Goal: Task Accomplishment & Management: Manage account settings

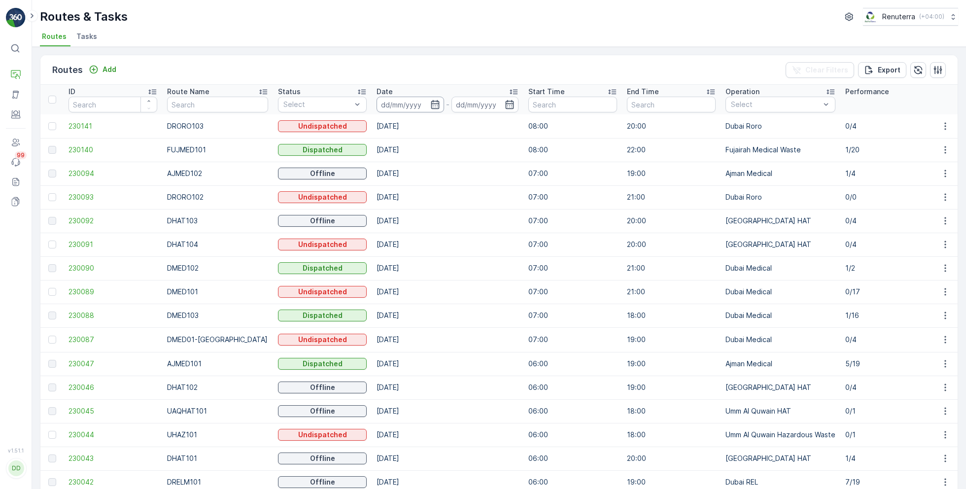
click at [416, 101] on input at bounding box center [409, 105] width 67 height 16
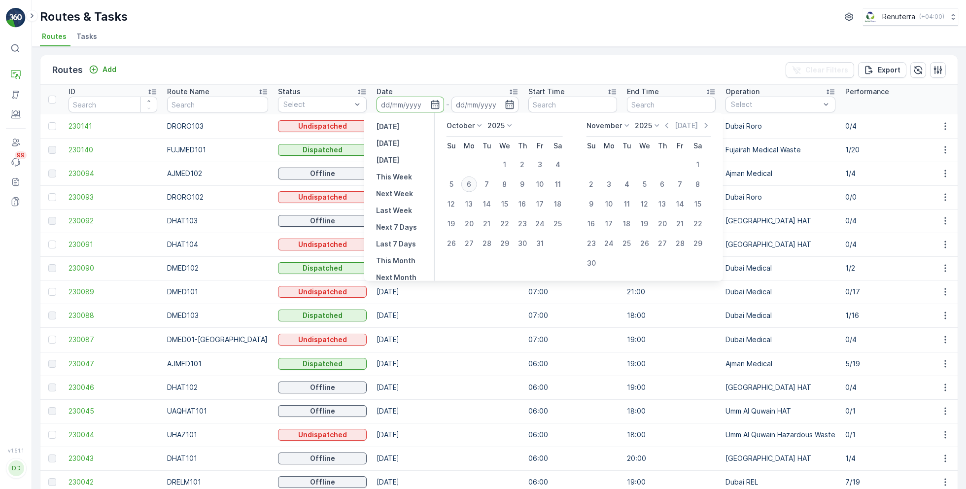
click at [469, 182] on div "6" at bounding box center [469, 184] width 16 height 16
type input "[DATE]"
click at [469, 182] on div "6" at bounding box center [469, 184] width 16 height 16
type input "[DATE]"
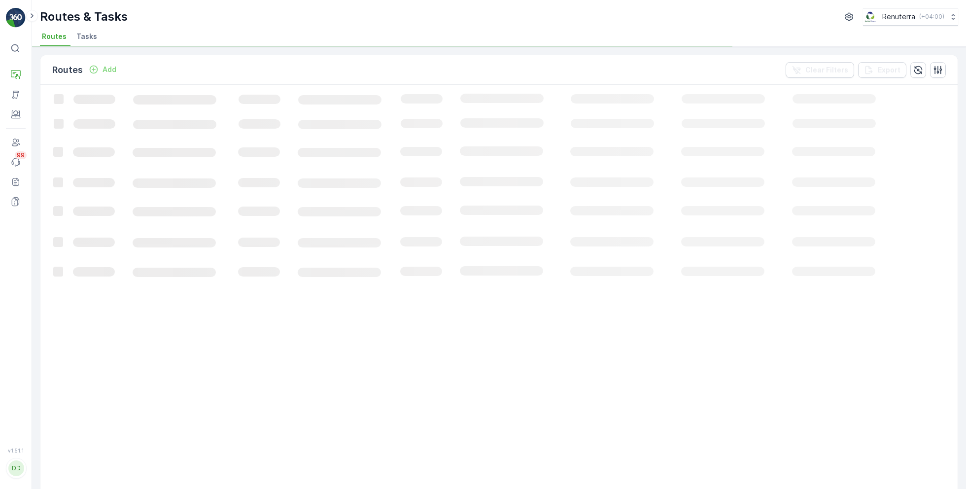
click at [437, 46] on div at bounding box center [312, 46] width 249 height 0
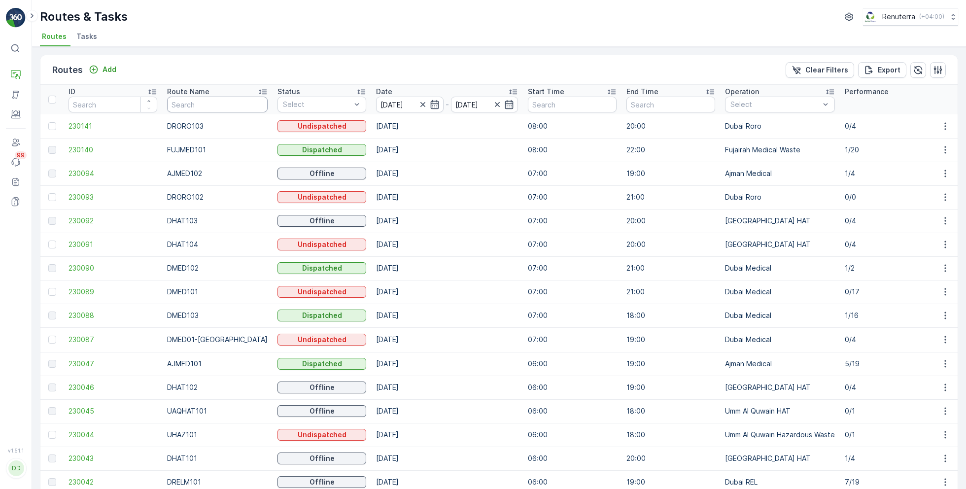
click at [198, 103] on input "text" at bounding box center [217, 105] width 101 height 16
type input "hat"
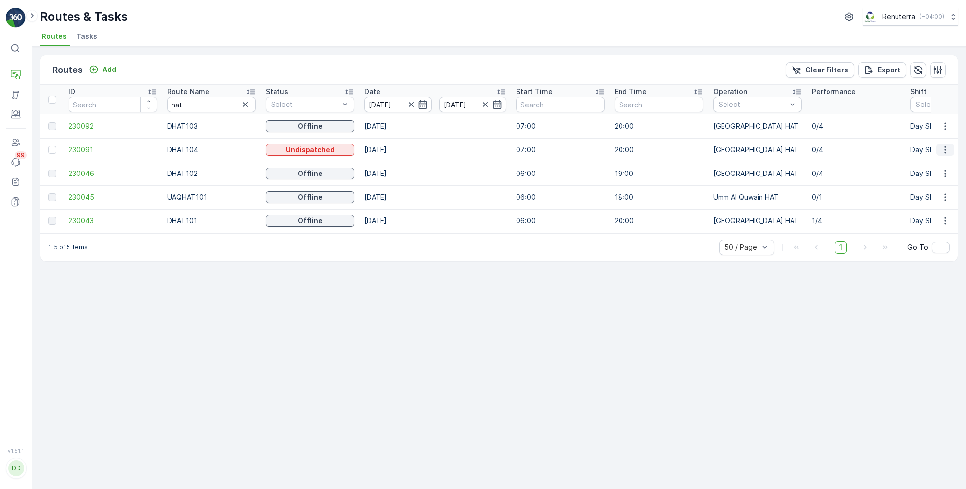
click at [948, 147] on icon "button" at bounding box center [945, 150] width 10 height 10
click at [911, 206] on span "Change Assignee" at bounding box center [922, 206] width 58 height 10
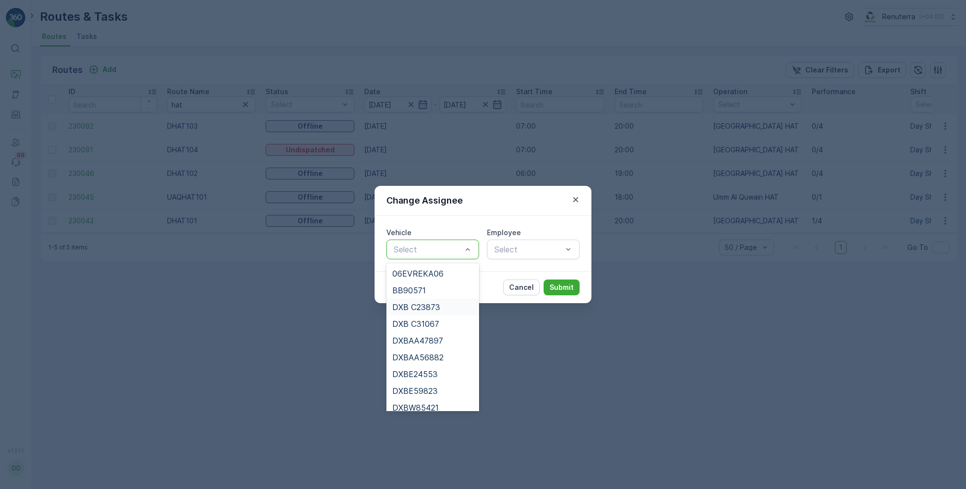
click at [431, 306] on span "DXB C23873" at bounding box center [416, 307] width 48 height 9
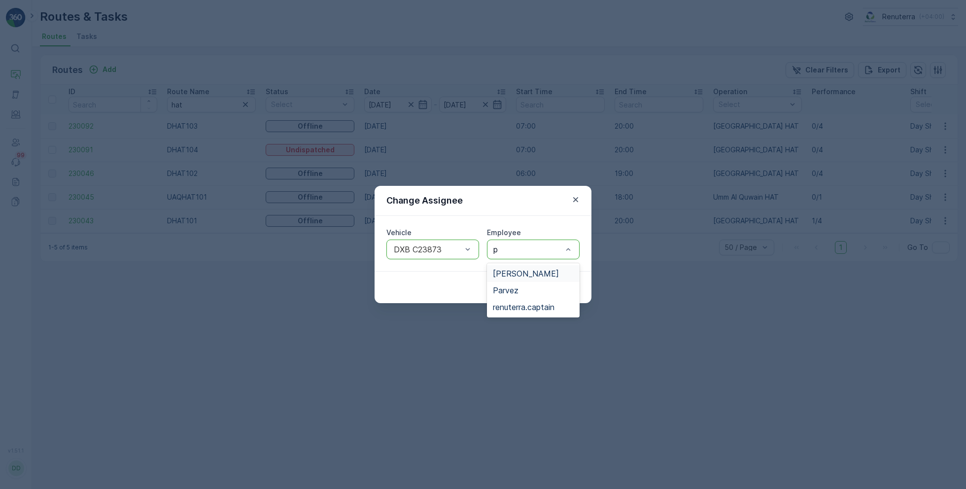
type input "pa"
click at [516, 274] on span "Parvez" at bounding box center [506, 273] width 26 height 9
click at [562, 287] on p "Submit" at bounding box center [561, 287] width 24 height 10
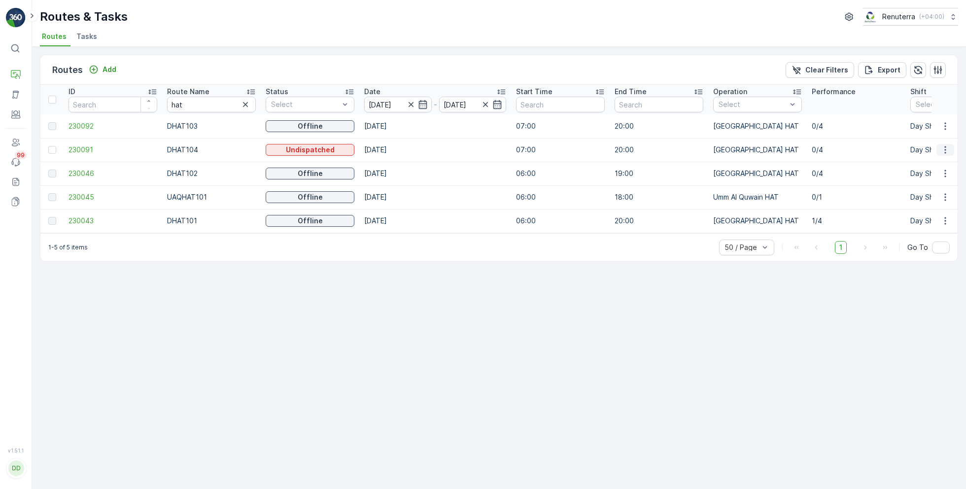
click at [945, 147] on icon "button" at bounding box center [944, 149] width 1 height 7
click at [916, 205] on span "Change Assignee" at bounding box center [922, 206] width 58 height 10
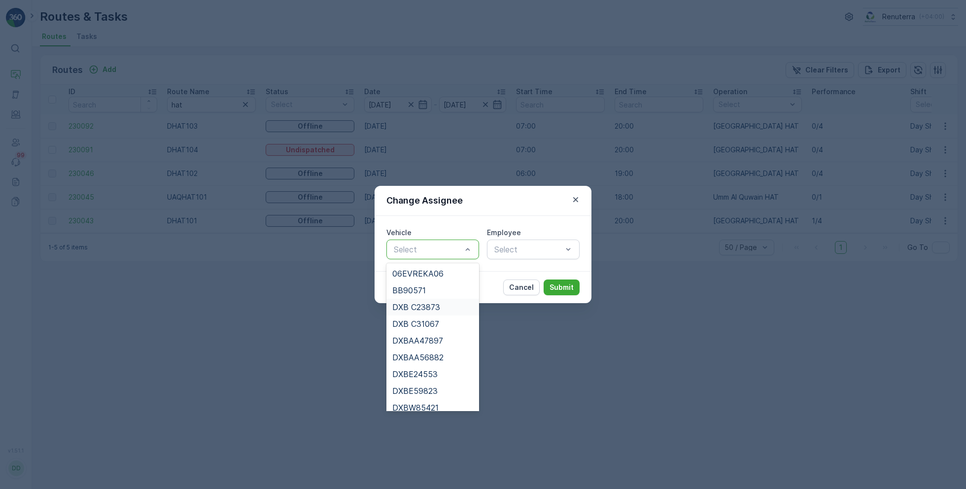
click at [434, 307] on span "DXB C23873" at bounding box center [416, 307] width 48 height 9
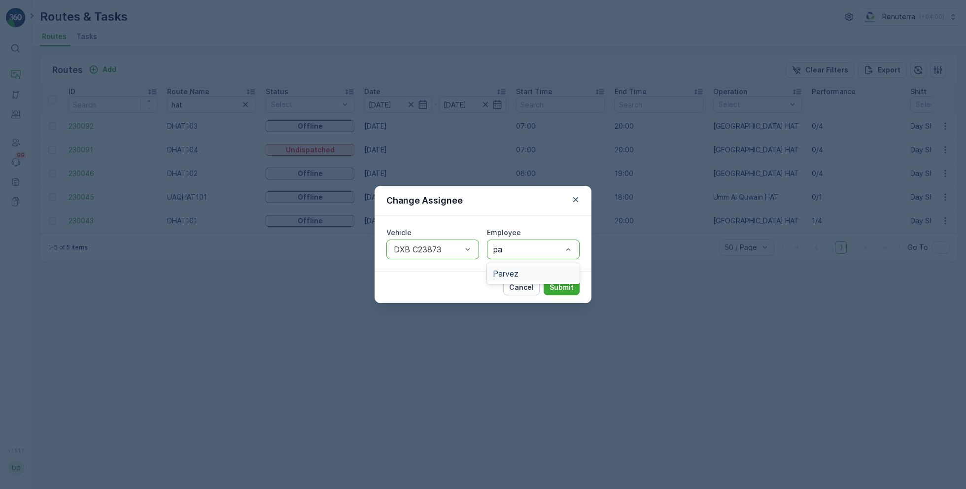
type input "par"
click at [526, 271] on div "Parvez" at bounding box center [533, 273] width 81 height 9
click at [559, 283] on p "Submit" at bounding box center [561, 287] width 24 height 10
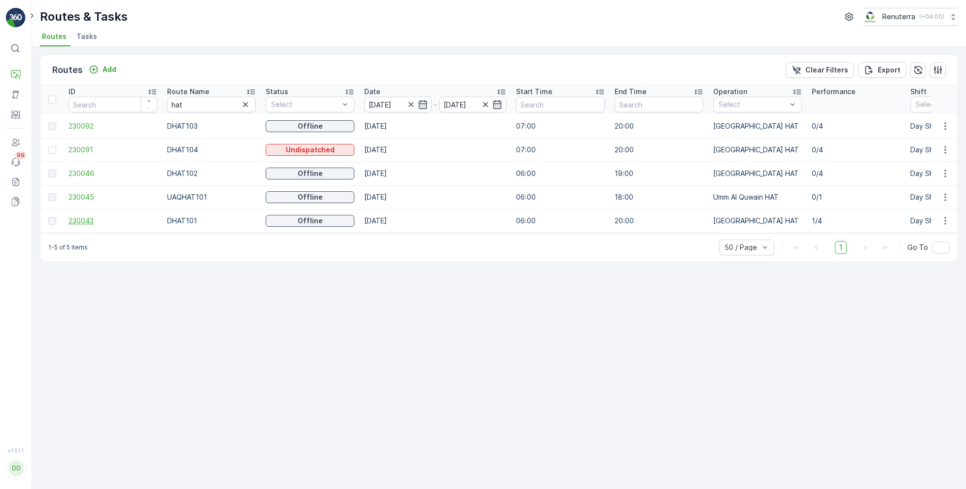
click at [86, 217] on span "230043" at bounding box center [112, 221] width 89 height 10
